Goal: Find contact information: Find phone

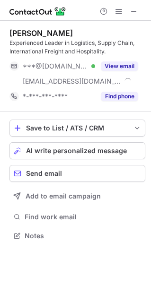
scroll to position [229, 151]
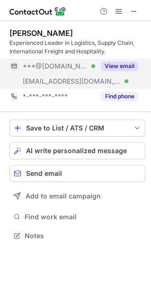
click at [114, 67] on button "View email" at bounding box center [119, 65] width 37 height 9
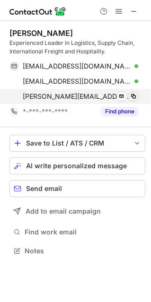
click at [134, 96] on span at bounding box center [134, 97] width 8 height 8
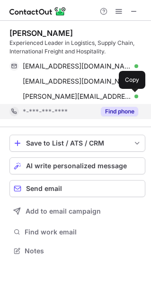
click at [125, 113] on button "Find phone" at bounding box center [119, 111] width 37 height 9
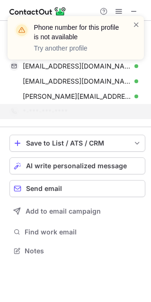
click at [140, 26] on div "Phone number for this profile is not available Try another profile" at bounding box center [76, 38] width 136 height 44
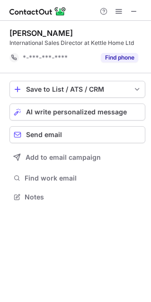
scroll to position [190, 151]
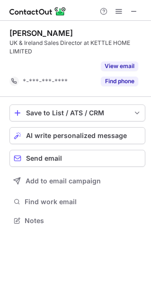
scroll to position [199, 151]
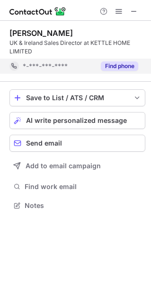
click at [127, 65] on button "Find phone" at bounding box center [119, 65] width 37 height 9
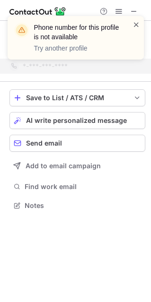
click at [134, 25] on span at bounding box center [136, 24] width 8 height 9
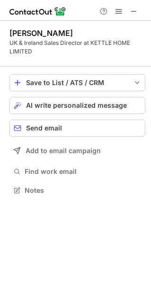
scroll to position [184, 151]
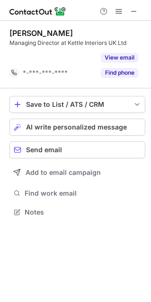
scroll to position [190, 151]
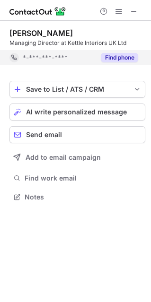
click at [122, 58] on button "Find phone" at bounding box center [119, 57] width 37 height 9
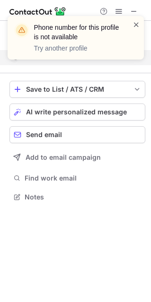
click at [139, 22] on span at bounding box center [136, 24] width 8 height 9
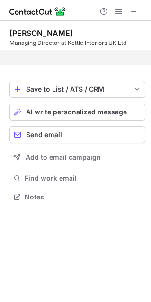
scroll to position [175, 151]
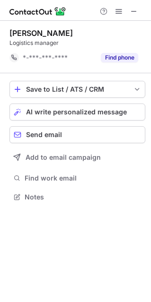
scroll to position [190, 151]
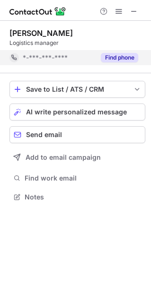
click at [129, 60] on button "Find phone" at bounding box center [119, 57] width 37 height 9
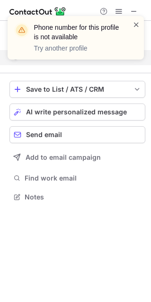
click at [138, 27] on span at bounding box center [136, 24] width 8 height 9
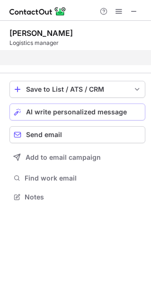
scroll to position [175, 151]
